Goal: Transaction & Acquisition: Book appointment/travel/reservation

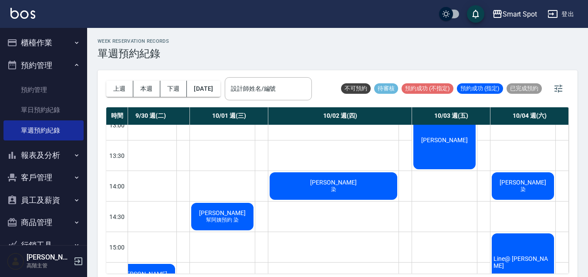
scroll to position [287, 165]
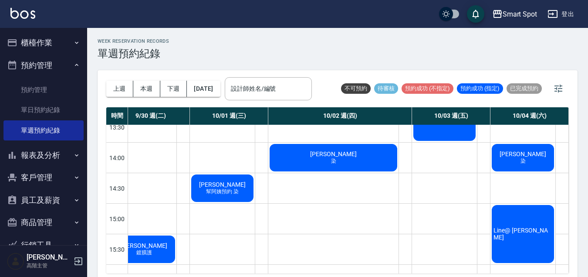
click at [496, 226] on div "Line@ [PERSON_NAME]" at bounding box center [522, 233] width 65 height 61
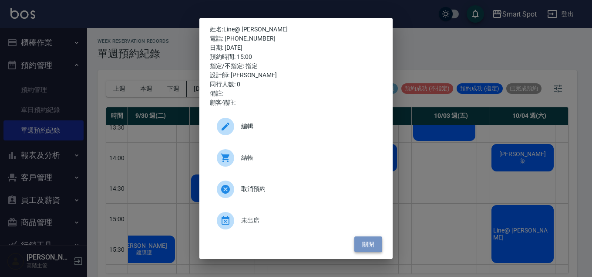
click at [372, 246] on button "關閉" at bounding box center [369, 244] width 28 height 16
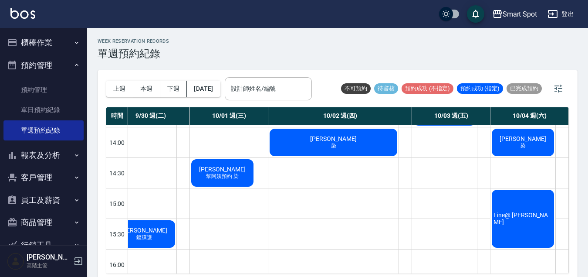
scroll to position [301, 165]
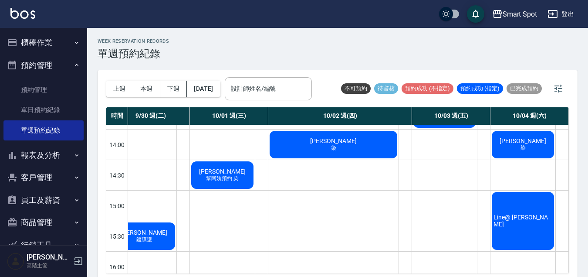
click at [520, 228] on div "Line@ [PERSON_NAME]" at bounding box center [522, 220] width 65 height 61
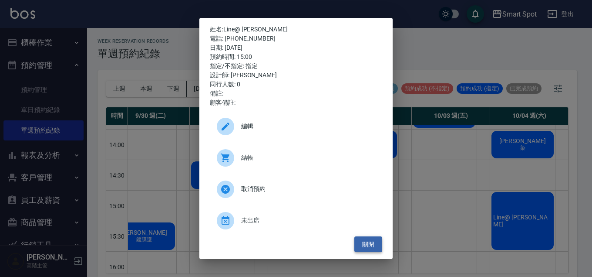
click at [375, 247] on button "關閉" at bounding box center [369, 244] width 28 height 16
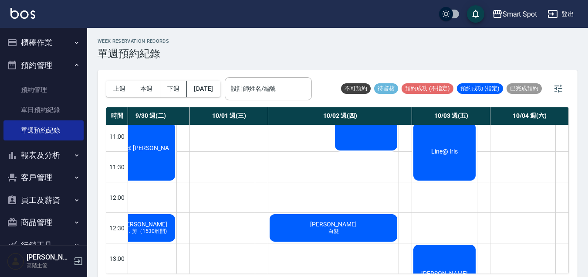
scroll to position [0, 160]
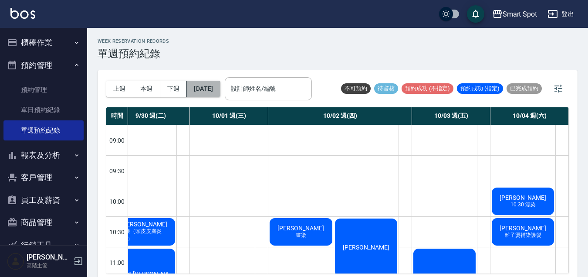
click at [220, 87] on button "[DATE]" at bounding box center [203, 89] width 33 height 16
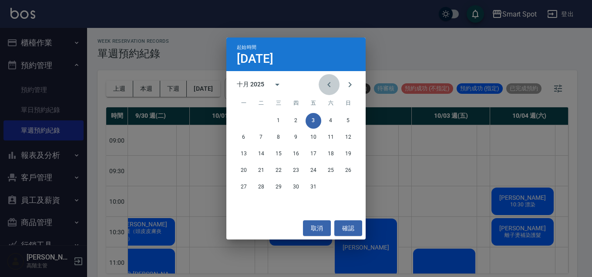
click at [327, 88] on icon "Previous month" at bounding box center [329, 84] width 10 height 10
click at [331, 170] on button "27" at bounding box center [331, 170] width 16 height 16
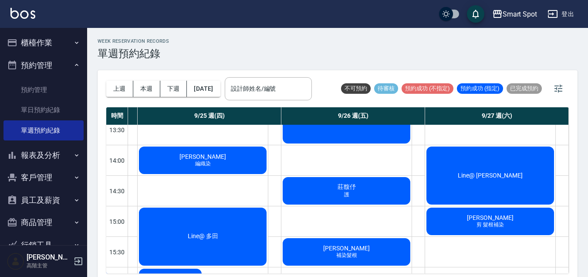
scroll to position [359, 348]
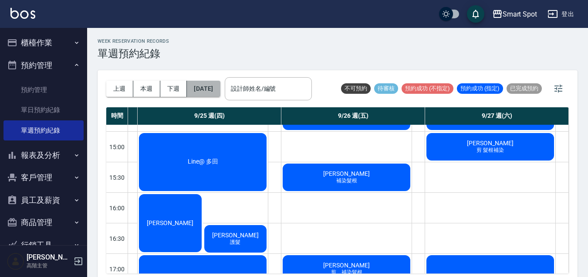
click at [206, 88] on button "[DATE]" at bounding box center [203, 89] width 33 height 16
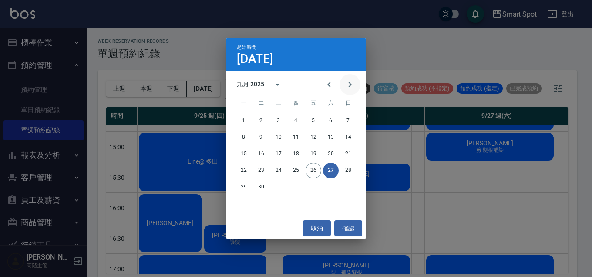
click at [347, 83] on icon "Next month" at bounding box center [350, 84] width 10 height 10
click at [297, 122] on button "2" at bounding box center [296, 121] width 16 height 16
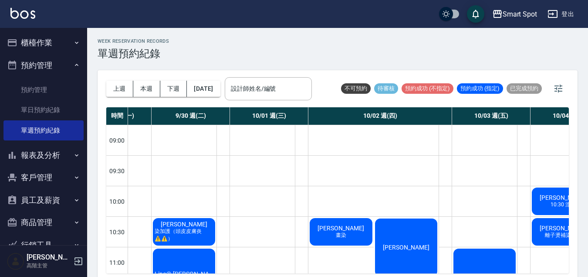
scroll to position [69, 120]
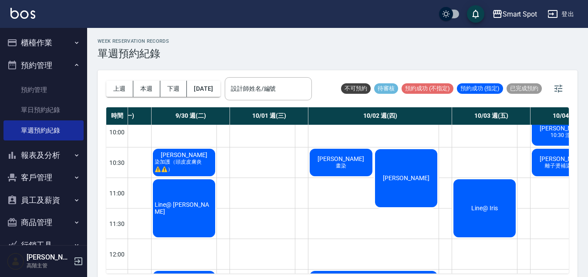
click at [384, 199] on div "[PERSON_NAME]" at bounding box center [406, 178] width 65 height 61
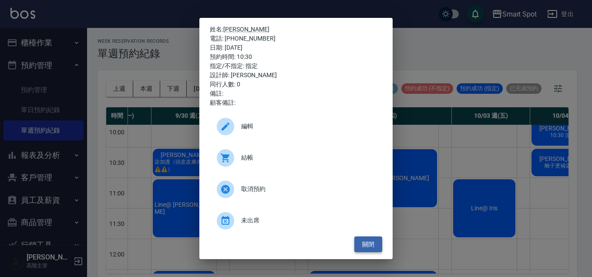
click at [366, 248] on button "關閉" at bounding box center [369, 244] width 28 height 16
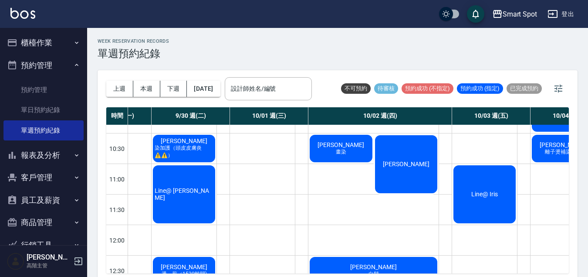
scroll to position [5, 0]
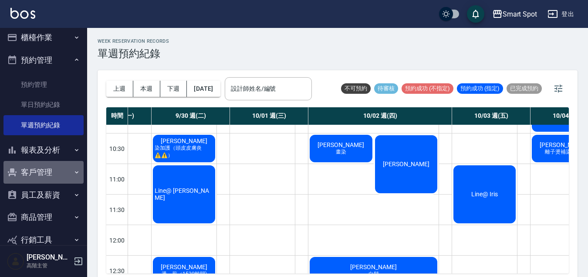
click at [56, 172] on button "客戶管理" at bounding box center [43, 172] width 80 height 23
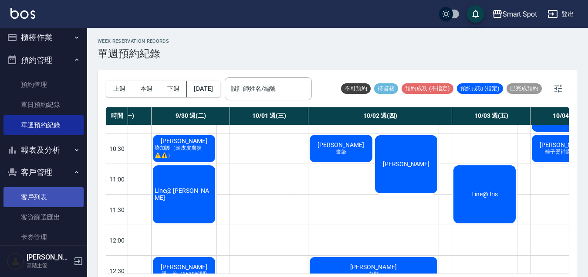
click at [51, 197] on link "客戶列表" at bounding box center [43, 197] width 80 height 20
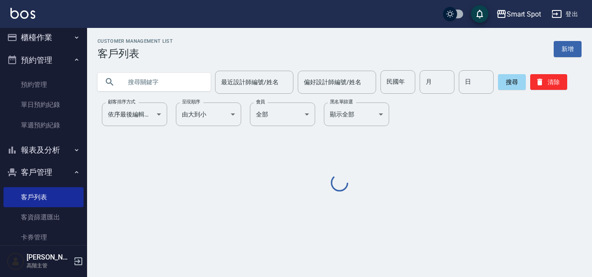
click at [146, 84] on input "text" at bounding box center [163, 82] width 82 height 24
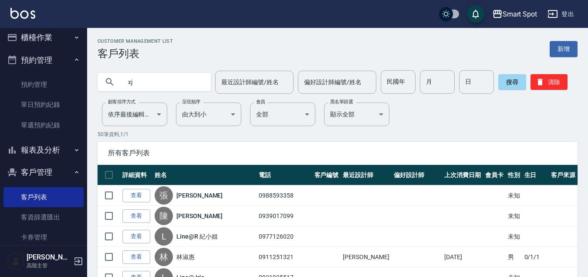
type input "x"
type input "龍"
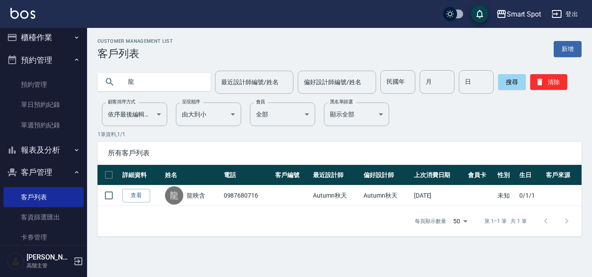
click at [145, 196] on link "查看" at bounding box center [136, 196] width 28 height 14
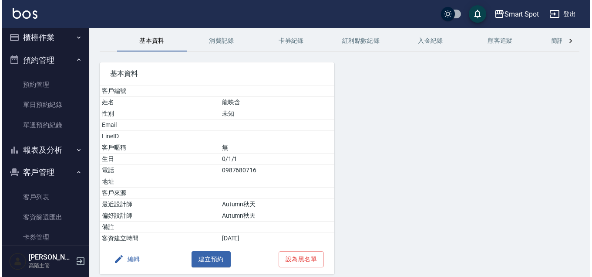
scroll to position [67, 0]
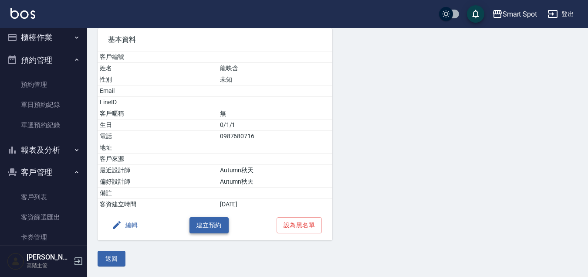
click at [210, 225] on button "建立預約" at bounding box center [208, 225] width 39 height 16
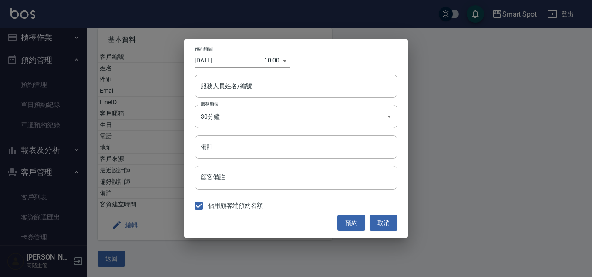
click at [278, 63] on body "Smart Spot 登出 櫃檯作業 打帳單 帳單列表 掛單列表 座位開單 營業儀表板 現金收支登錄 高階收支登錄 材料自購登錄 每日結帳 排班表 現場電腦打…" at bounding box center [296, 104] width 592 height 343
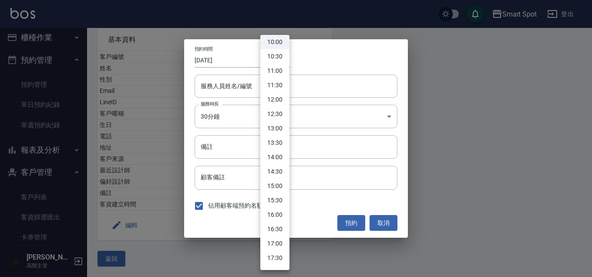
scroll to position [299, 0]
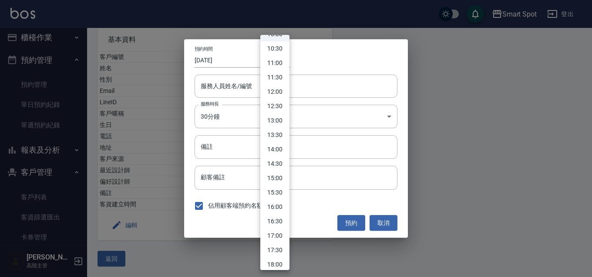
click at [282, 235] on li "17:00" at bounding box center [274, 235] width 29 height 14
type input "1758877200000"
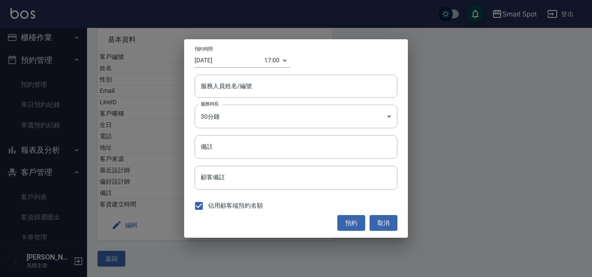
click at [307, 66] on div "預約時間 [DATE] 17:00 1758877200000" at bounding box center [296, 56] width 203 height 21
click at [266, 86] on input "服務人員姓名/編號" at bounding box center [296, 85] width 195 height 15
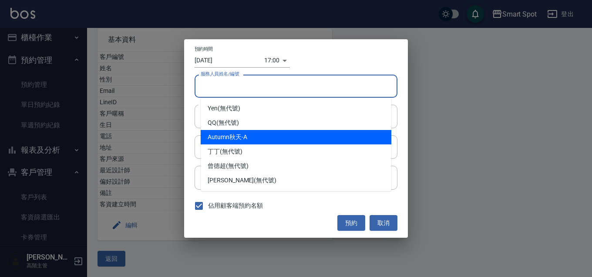
click at [252, 135] on div "Autumn秋天 -A" at bounding box center [296, 137] width 191 height 14
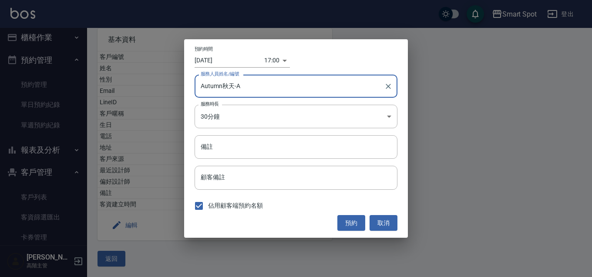
type input "Autumn秋天-A"
click at [233, 145] on input "備註" at bounding box center [296, 147] width 203 height 24
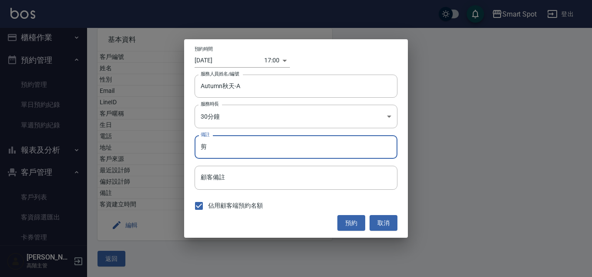
type input "剪"
click at [230, 61] on input "[DATE]" at bounding box center [230, 60] width 70 height 14
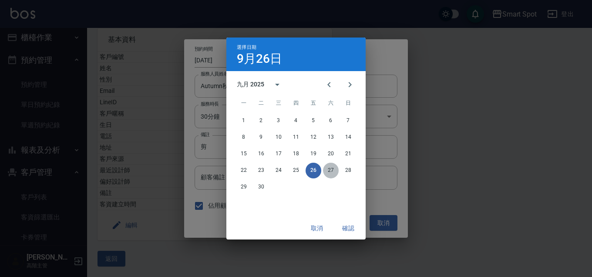
click at [331, 171] on button "27" at bounding box center [331, 170] width 16 height 16
type input "[DATE]"
type input "1758963600000"
click at [345, 228] on button "確認" at bounding box center [348, 228] width 28 height 16
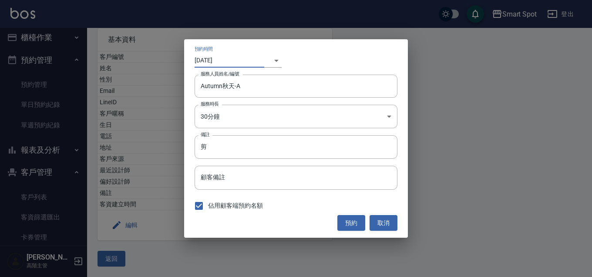
click at [276, 62] on div "​ 1758963600000" at bounding box center [272, 60] width 17 height 14
click at [270, 61] on body "Smart Spot 登出 櫃檯作業 打帳單 帳單列表 掛單列表 座位開單 營業儀表板 現金收支登錄 高階收支登錄 材料自購登錄 每日結帳 排班表 現場電腦打…" at bounding box center [296, 104] width 592 height 343
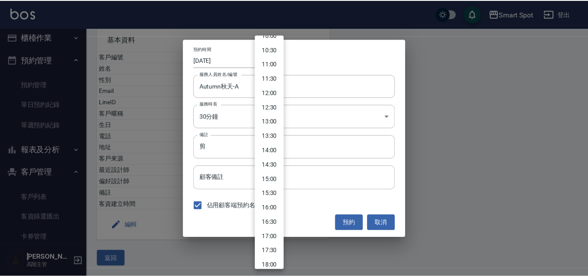
scroll to position [300, 0]
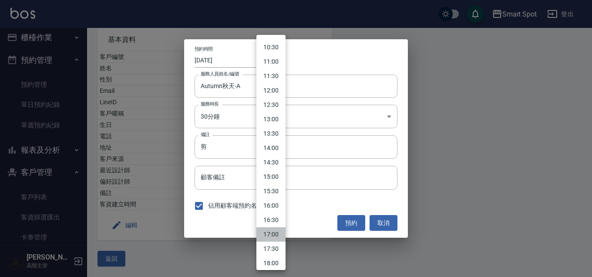
click at [280, 235] on li "17:00" at bounding box center [271, 234] width 29 height 14
type input "[DATE]"
type input "1758877200000"
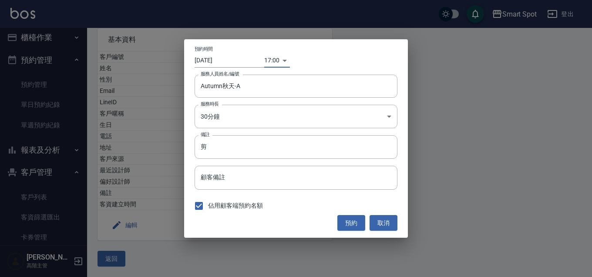
click at [239, 62] on input "[DATE]" at bounding box center [230, 60] width 70 height 14
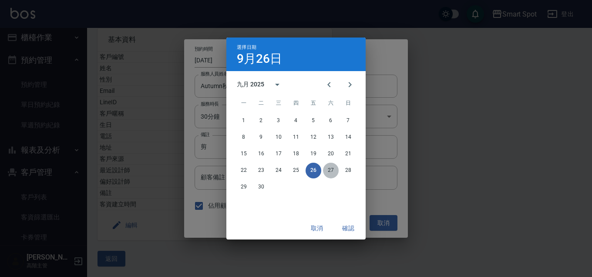
click at [332, 167] on button "27" at bounding box center [331, 170] width 16 height 16
type input "[DATE]"
type input "1758963600000"
click at [349, 227] on button "確認" at bounding box center [348, 228] width 28 height 16
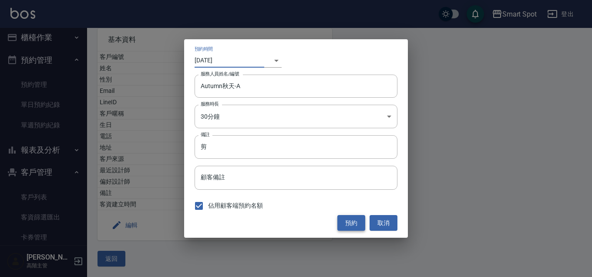
click at [352, 223] on button "預約" at bounding box center [352, 223] width 28 height 16
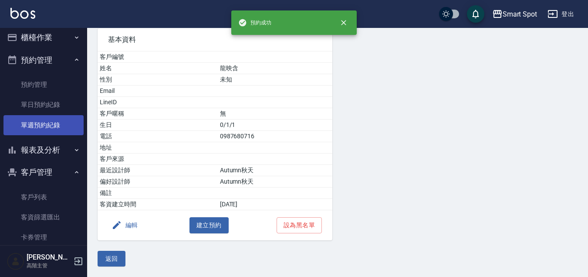
click at [54, 127] on link "單週預約紀錄" at bounding box center [43, 125] width 80 height 20
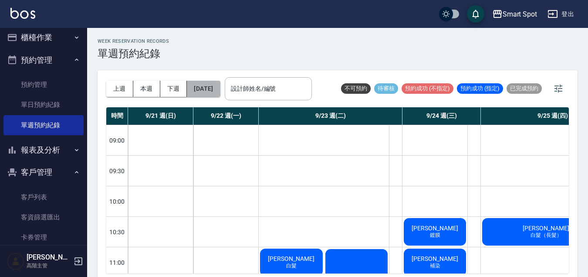
click at [203, 85] on button "[DATE]" at bounding box center [203, 89] width 33 height 16
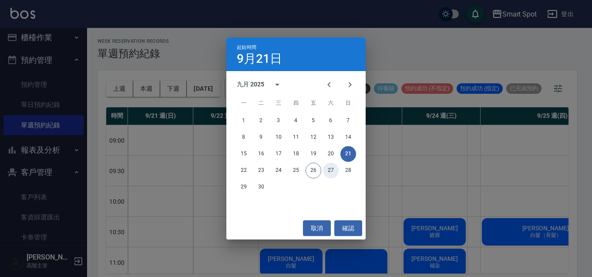
click at [331, 172] on button "27" at bounding box center [331, 170] width 16 height 16
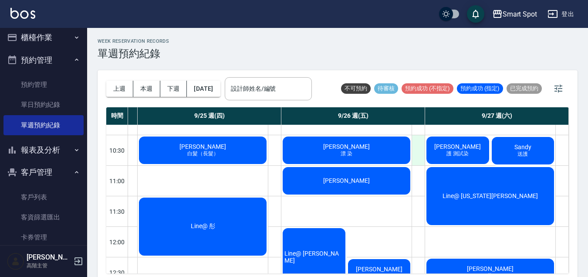
scroll to position [82, 348]
